Goal: Transaction & Acquisition: Register for event/course

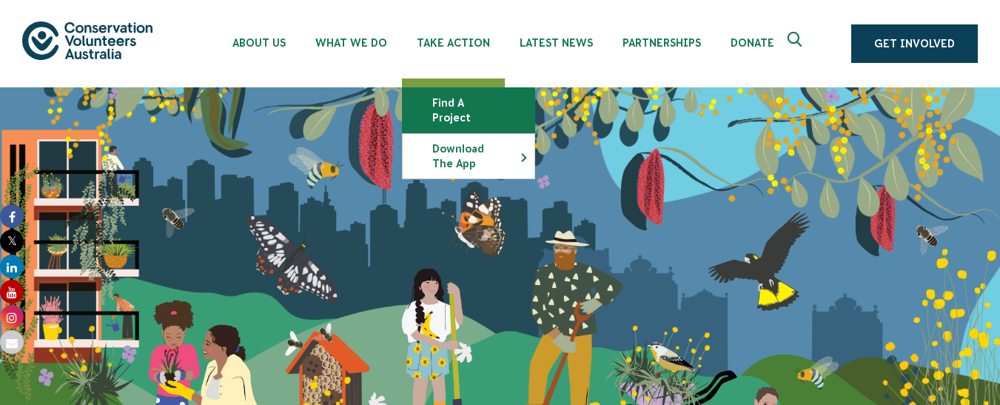
click at [455, 103] on link "Find a project" at bounding box center [469, 110] width 132 height 44
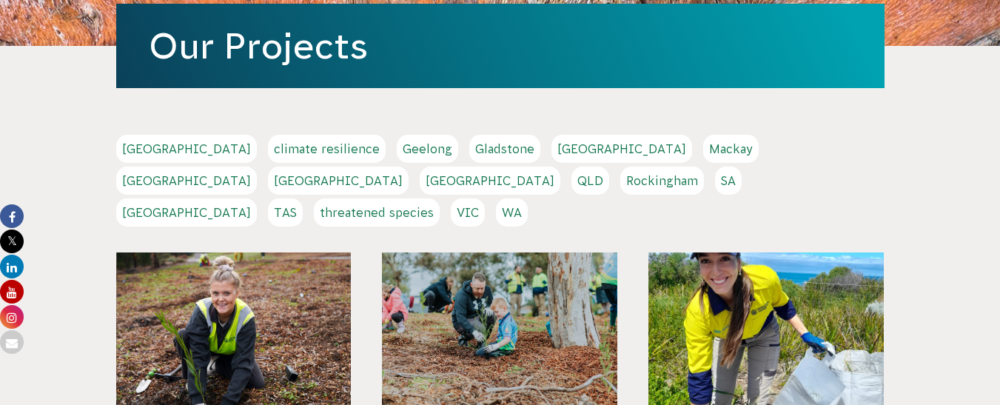
scroll to position [296, 0]
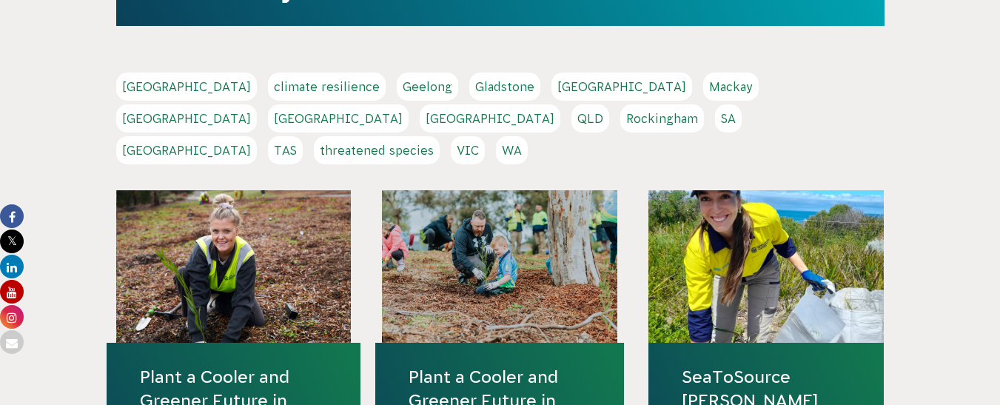
click at [609, 104] on link "QLD" at bounding box center [590, 118] width 38 height 28
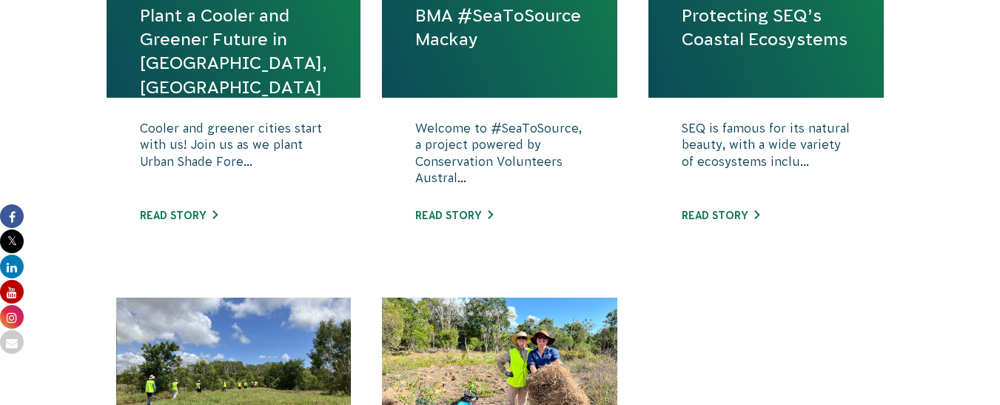
scroll to position [740, 0]
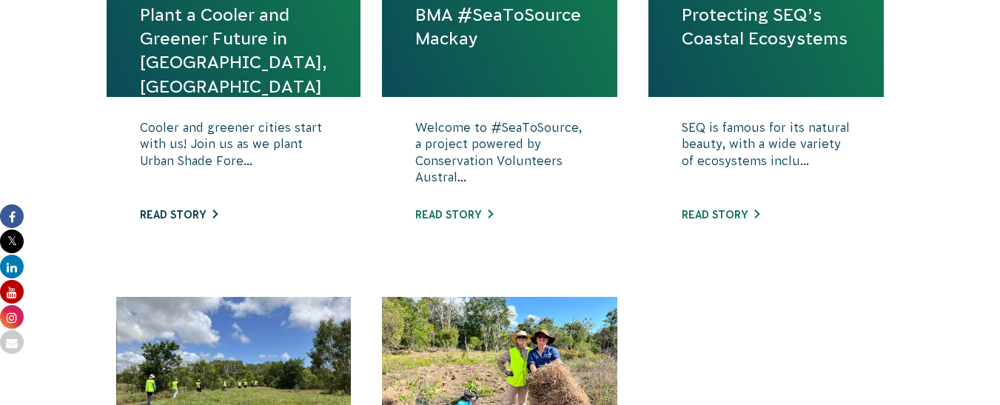
click at [174, 218] on link "Read story" at bounding box center [179, 215] width 78 height 12
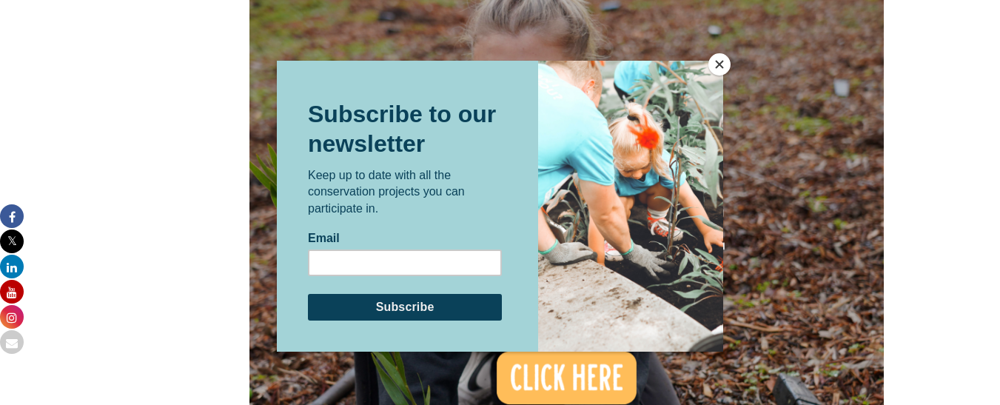
scroll to position [1258, 0]
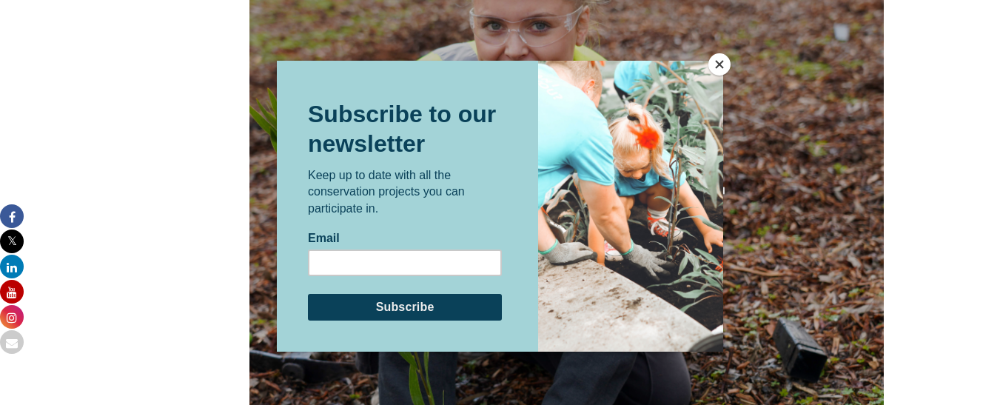
click at [724, 64] on button "Close" at bounding box center [719, 64] width 22 height 22
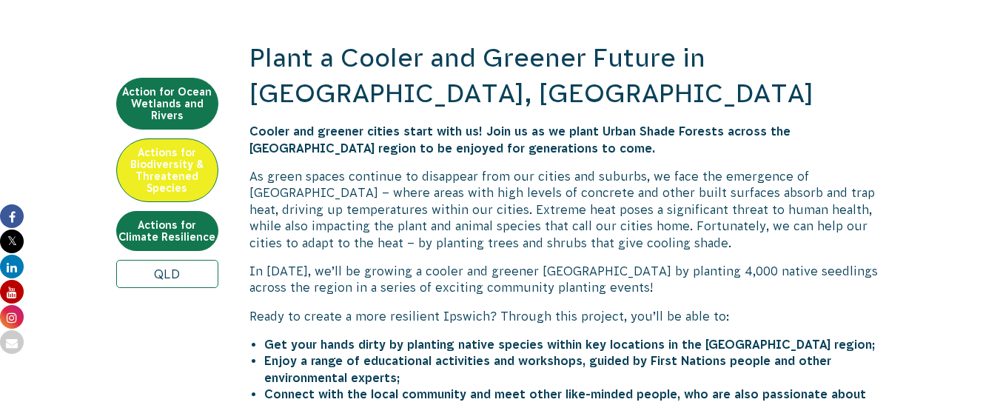
scroll to position [518, 0]
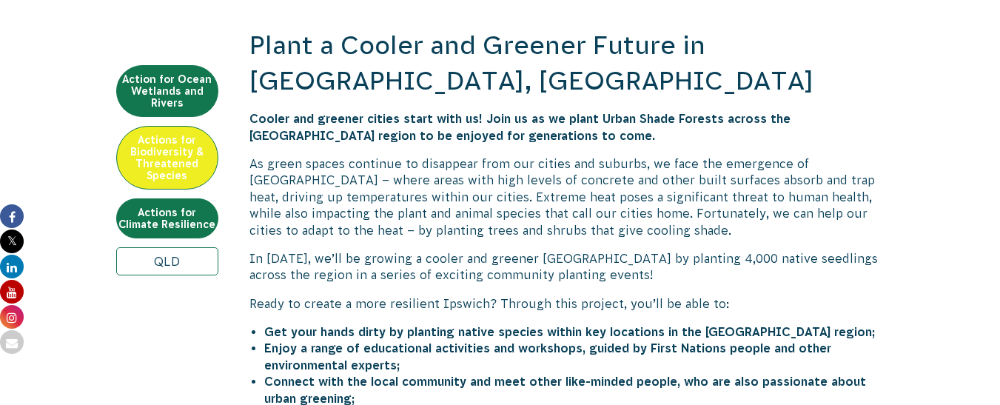
drag, startPoint x: 448, startPoint y: 3, endPoint x: 380, endPoint y: 155, distance: 167.0
click at [380, 155] on p "As green spaces continue to disappear from our cities and suburbs, we face the …" at bounding box center [566, 196] width 635 height 83
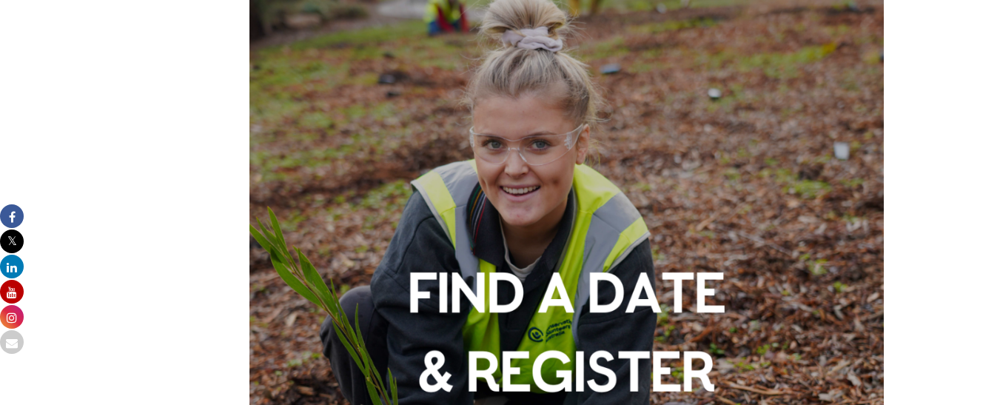
scroll to position [962, 0]
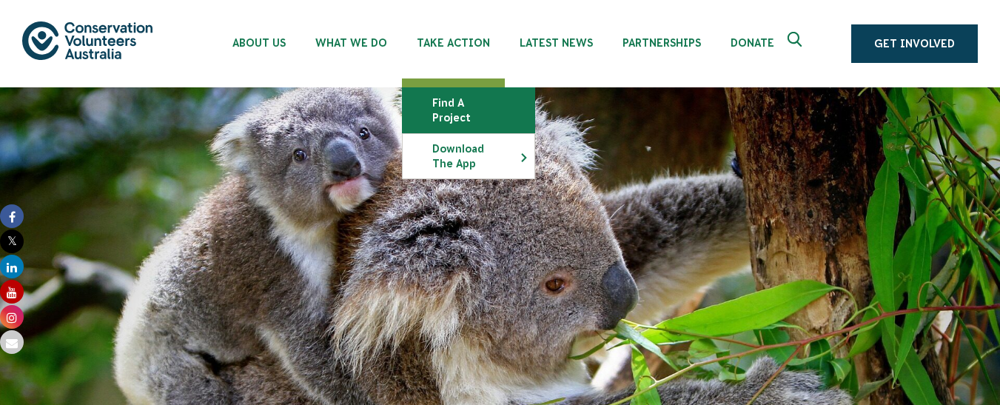
click at [446, 104] on link "Find a project" at bounding box center [469, 110] width 132 height 44
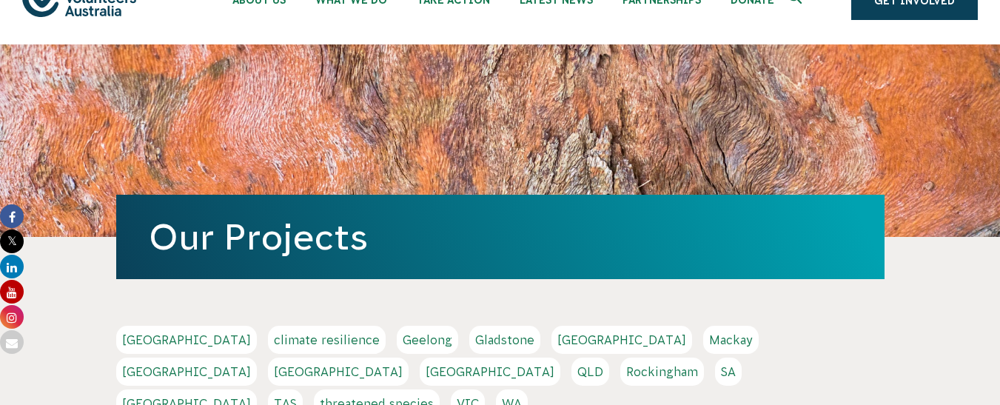
scroll to position [222, 0]
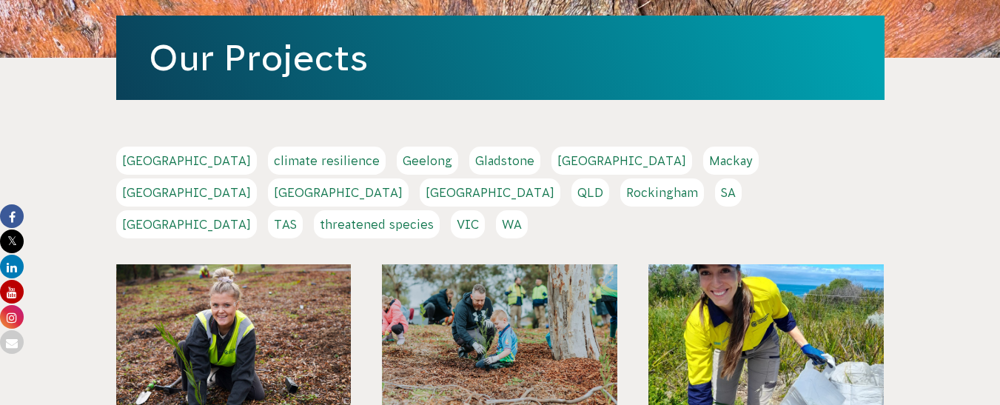
click at [609, 178] on link "QLD" at bounding box center [590, 192] width 38 height 28
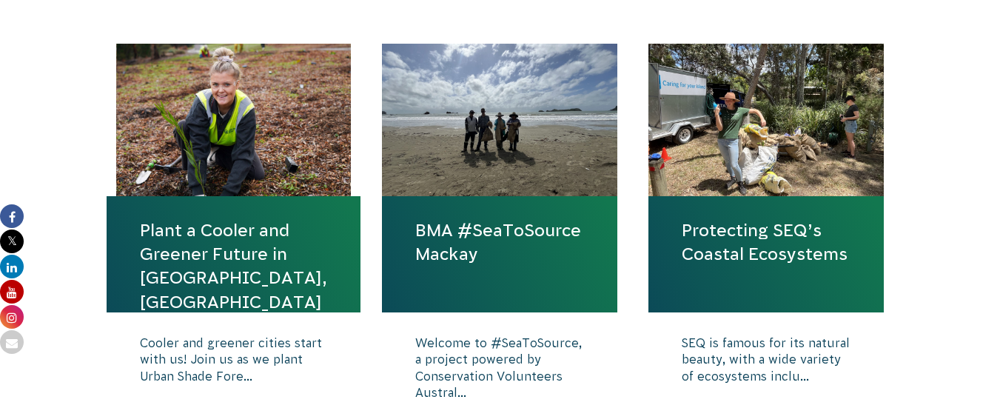
scroll to position [592, 0]
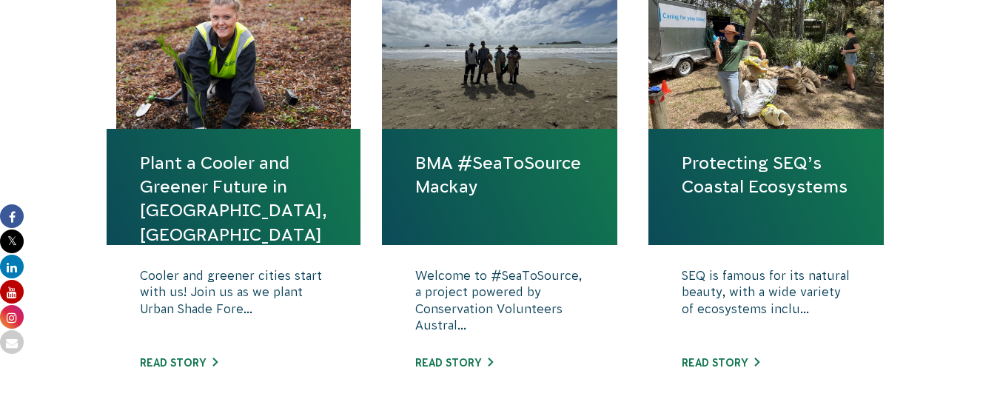
click at [760, 162] on link "Protecting SEQ’s Coastal Ecosystems" at bounding box center [766, 174] width 169 height 47
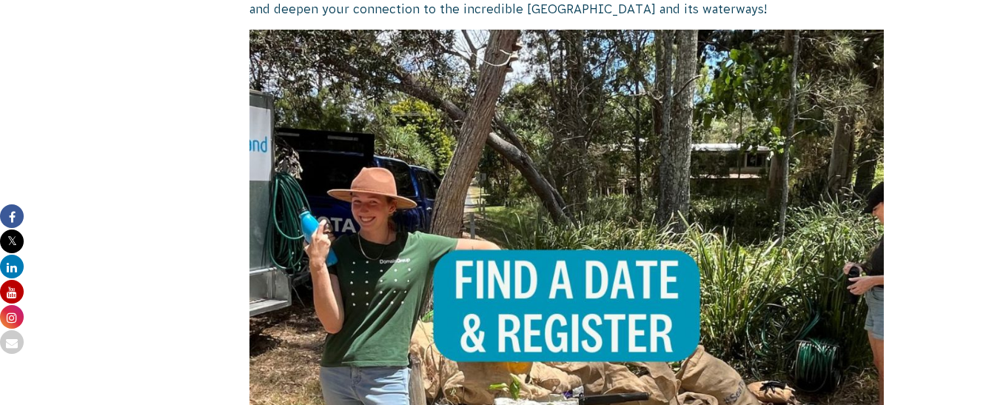
scroll to position [740, 0]
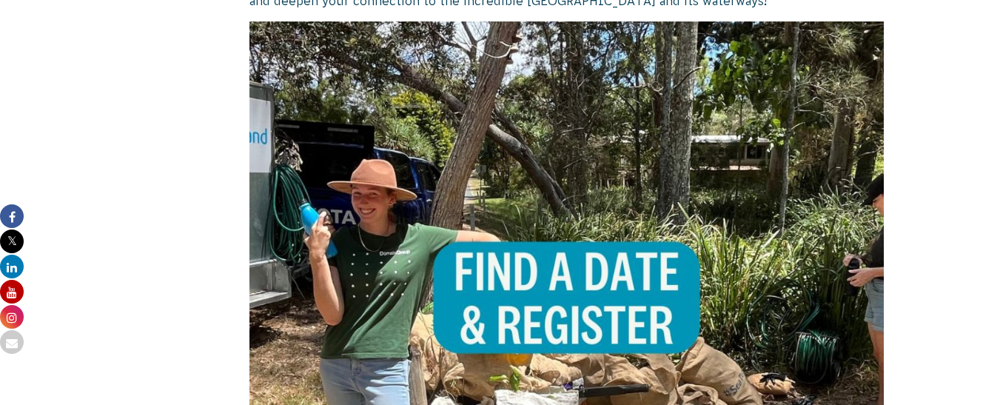
click at [562, 273] on img at bounding box center [566, 338] width 635 height 635
